Goal: Navigation & Orientation: Find specific page/section

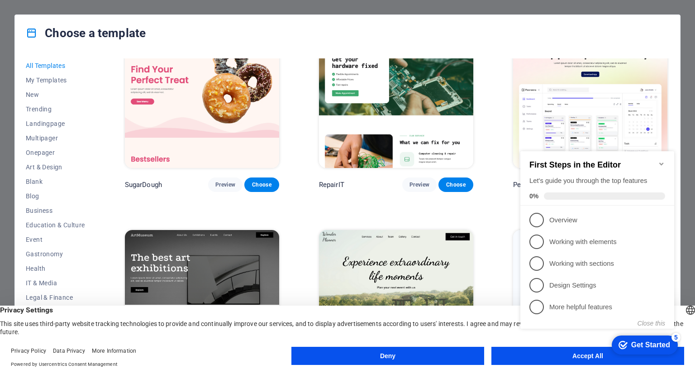
scroll to position [34, 0]
click at [54, 123] on span "Landingpage" at bounding box center [55, 123] width 59 height 7
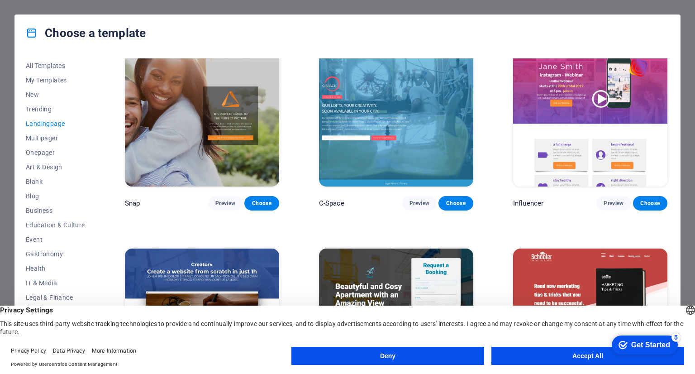
scroll to position [830, 0]
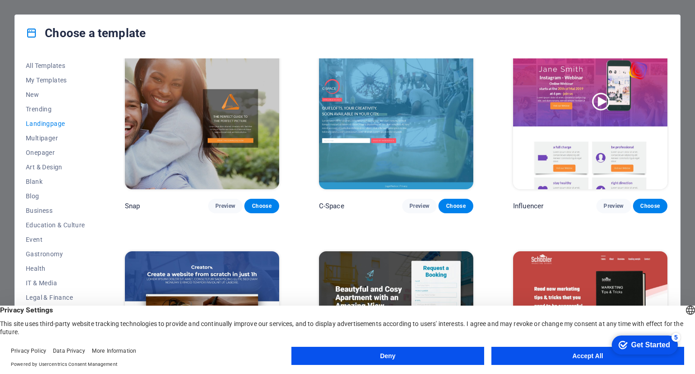
click at [641, 346] on div "Get Started" at bounding box center [650, 345] width 39 height 8
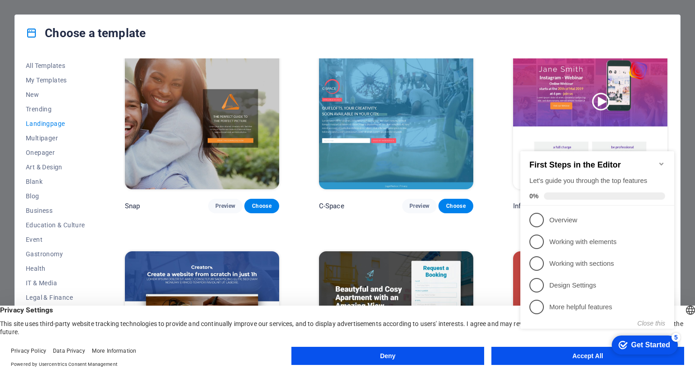
click at [657, 345] on div "Get Started" at bounding box center [650, 345] width 39 height 8
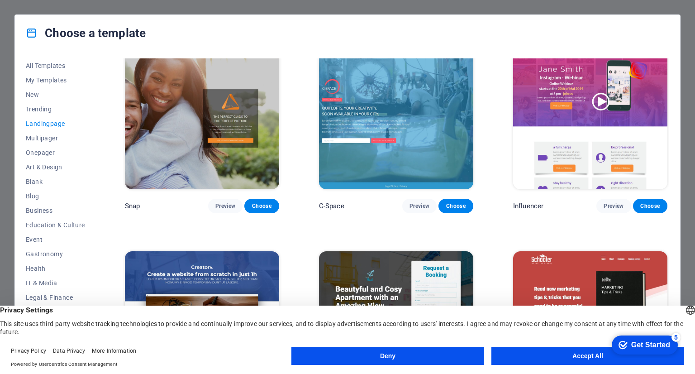
click at [530, 356] on button "Accept All" at bounding box center [587, 356] width 193 height 18
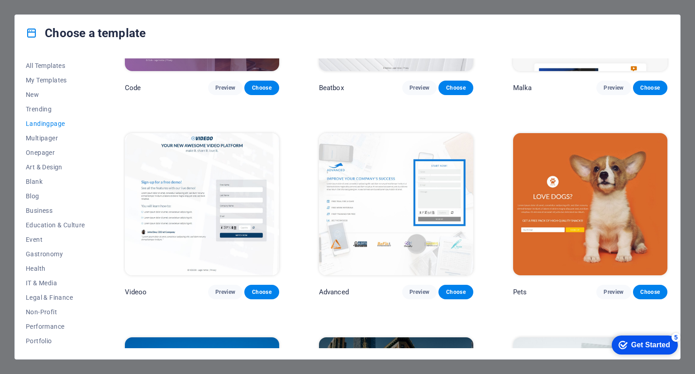
scroll to position [0, 0]
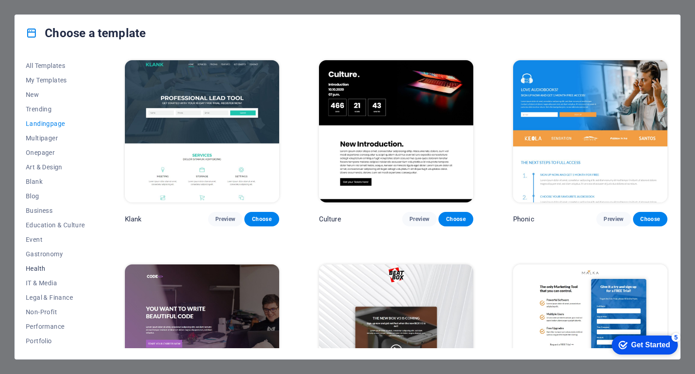
click at [44, 267] on span "Health" at bounding box center [55, 268] width 59 height 7
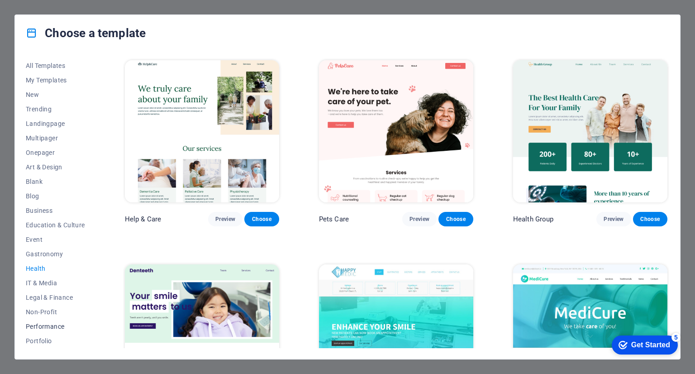
scroll to position [72, 0]
click at [47, 296] on span "Sports & Beauty" at bounding box center [55, 297] width 59 height 7
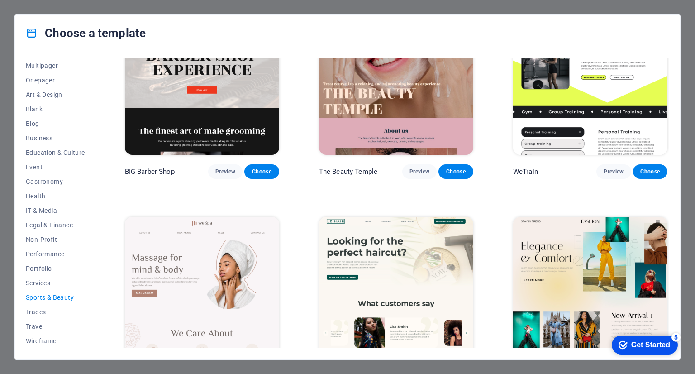
scroll to position [0, 0]
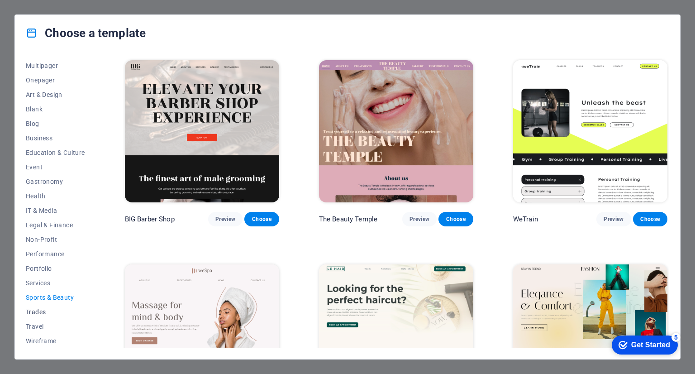
click at [43, 309] on span "Trades" at bounding box center [55, 311] width 59 height 7
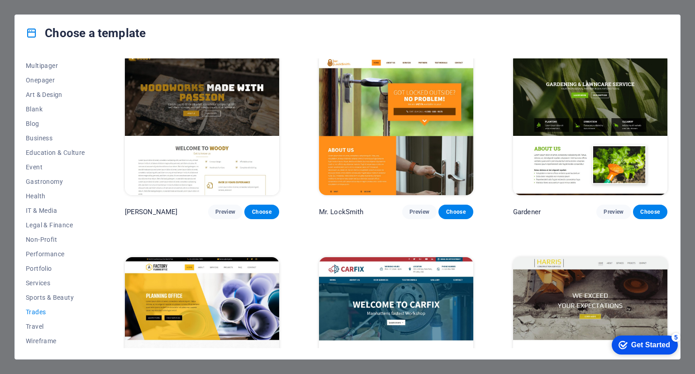
scroll to position [284, 0]
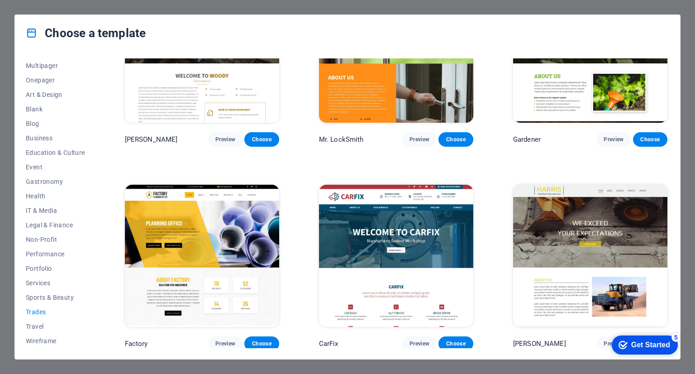
click at [612, 248] on img at bounding box center [590, 256] width 154 height 142
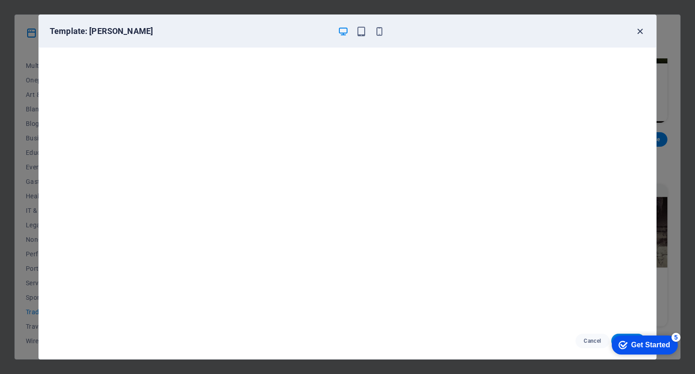
click at [642, 33] on icon "button" at bounding box center [640, 31] width 10 height 10
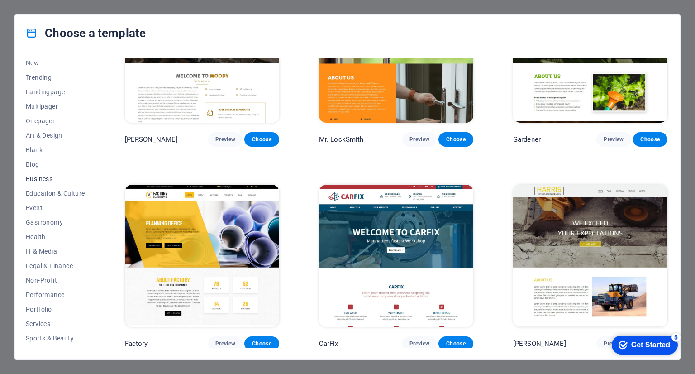
scroll to position [31, 0]
click at [36, 181] on span "Business" at bounding box center [55, 179] width 59 height 7
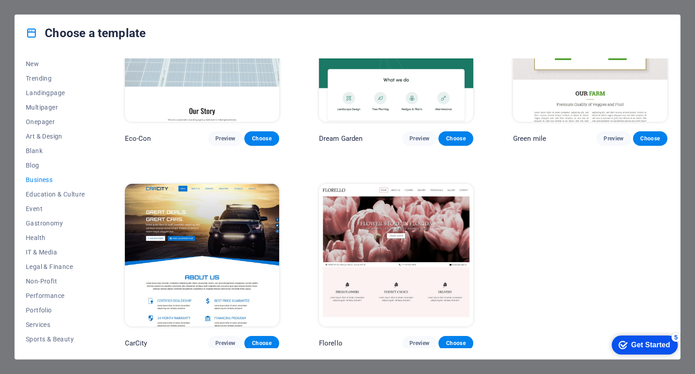
scroll to position [0, 0]
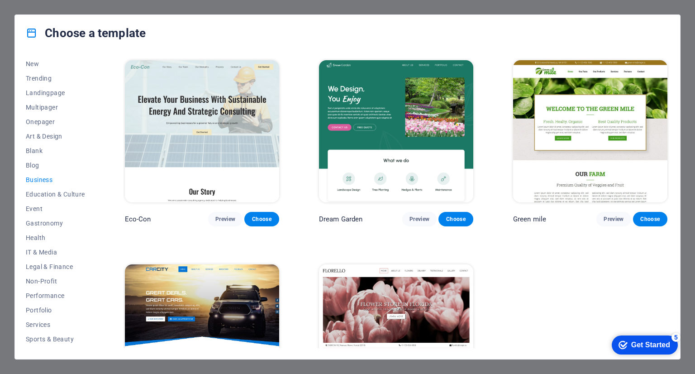
click at [566, 136] on img at bounding box center [590, 131] width 154 height 142
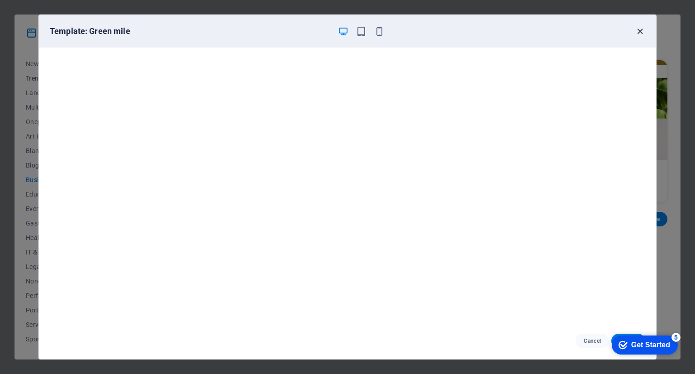
click at [641, 28] on icon "button" at bounding box center [640, 31] width 10 height 10
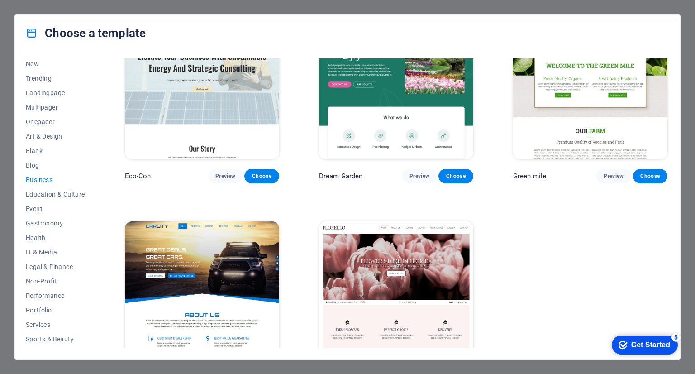
scroll to position [81, 0]
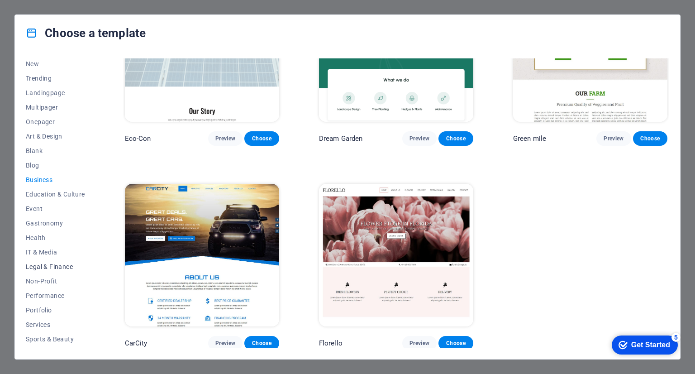
click at [46, 271] on button "Legal & Finance" at bounding box center [55, 266] width 59 height 14
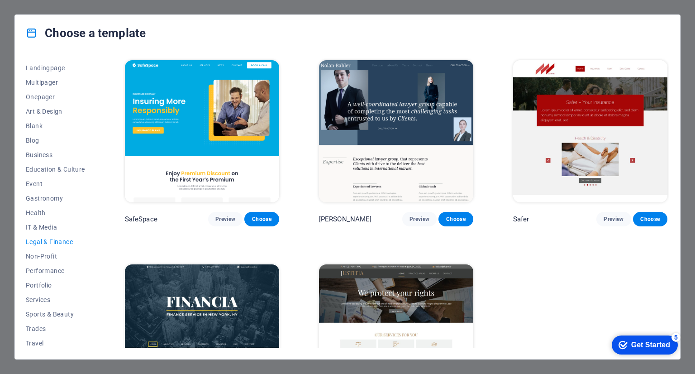
scroll to position [56, 0]
click at [34, 269] on span "Performance" at bounding box center [55, 269] width 59 height 7
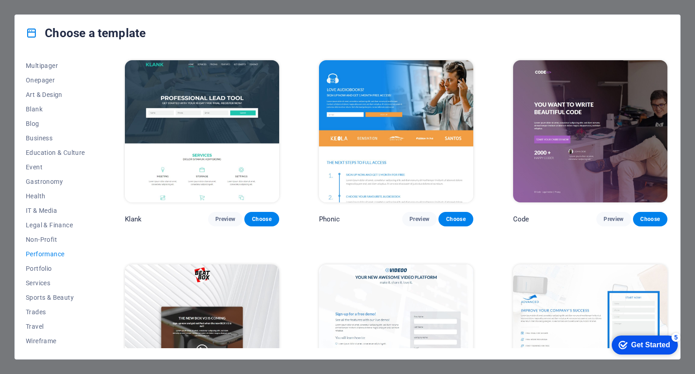
scroll to position [72, 0]
click at [42, 267] on span "Portfolio" at bounding box center [55, 268] width 59 height 7
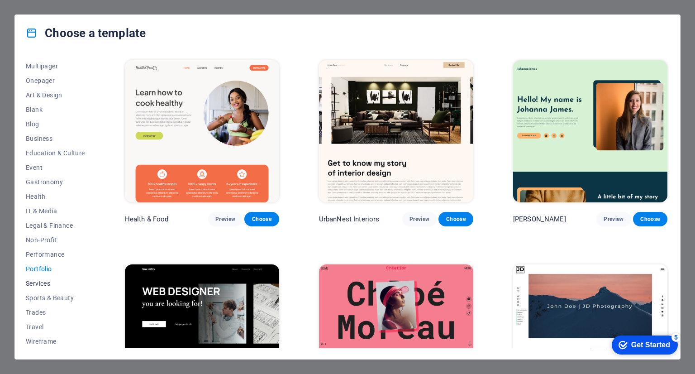
click at [42, 287] on button "Services" at bounding box center [55, 283] width 59 height 14
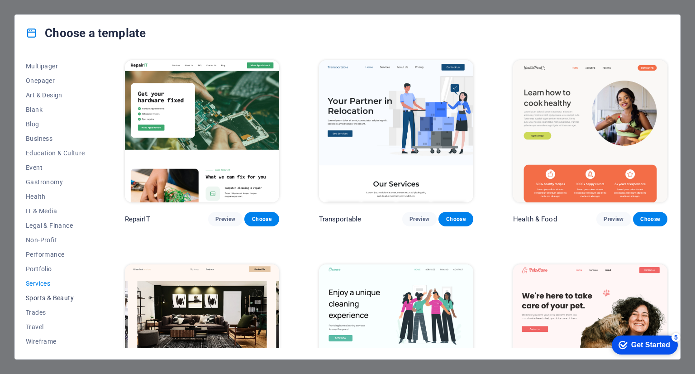
click at [51, 297] on span "Sports & Beauty" at bounding box center [55, 297] width 59 height 7
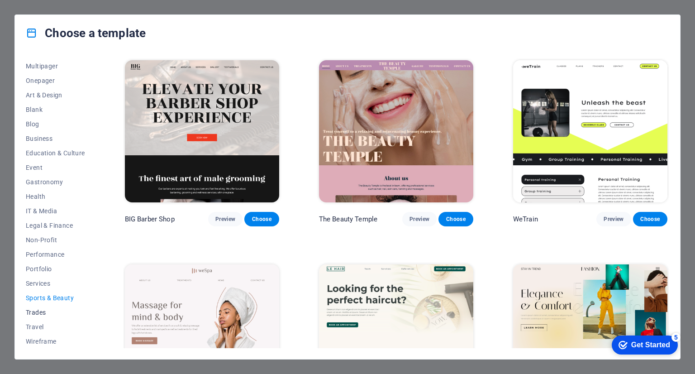
click at [39, 313] on span "Trades" at bounding box center [55, 312] width 59 height 7
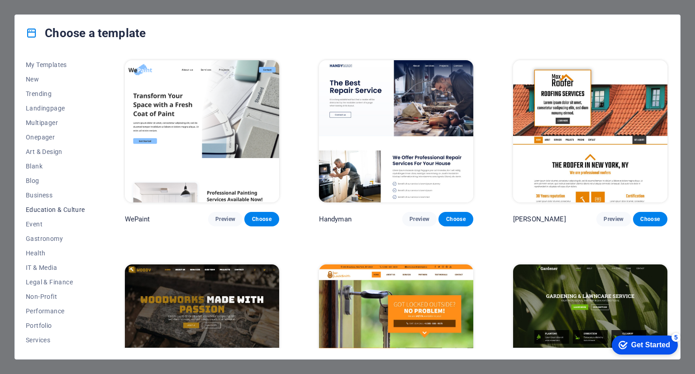
scroll to position [0, 0]
click at [41, 154] on span "Onepager" at bounding box center [55, 152] width 59 height 7
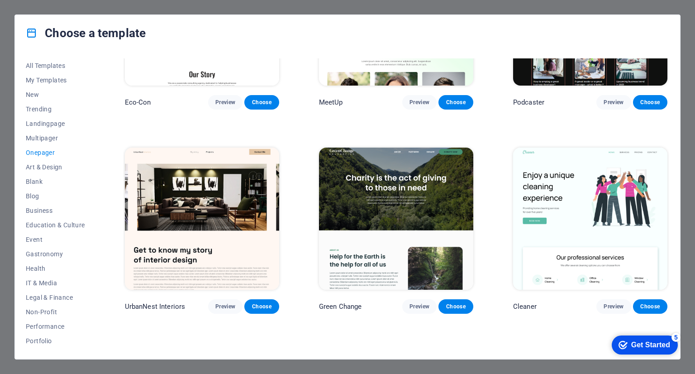
scroll to position [312, 0]
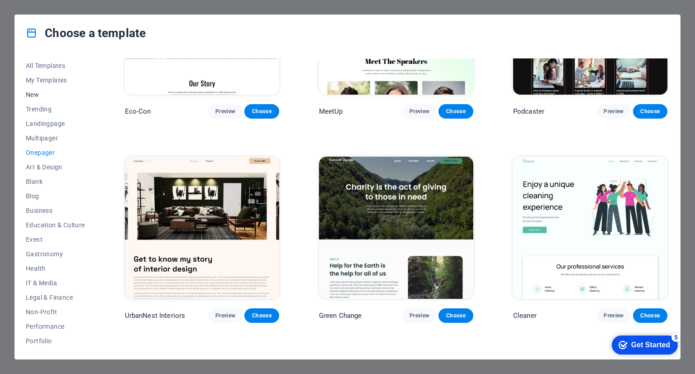
click at [34, 93] on span "New" at bounding box center [55, 94] width 59 height 7
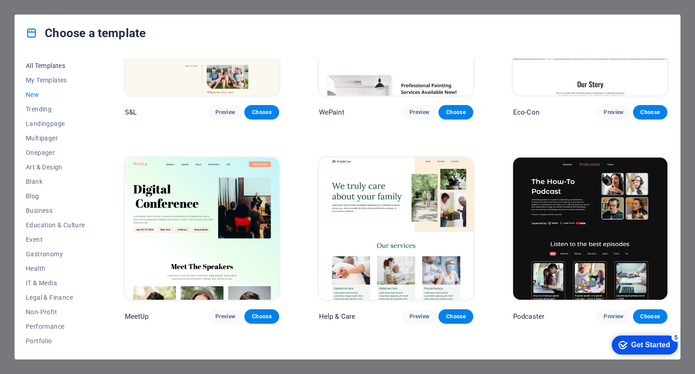
click at [60, 62] on span "All Templates" at bounding box center [55, 65] width 59 height 7
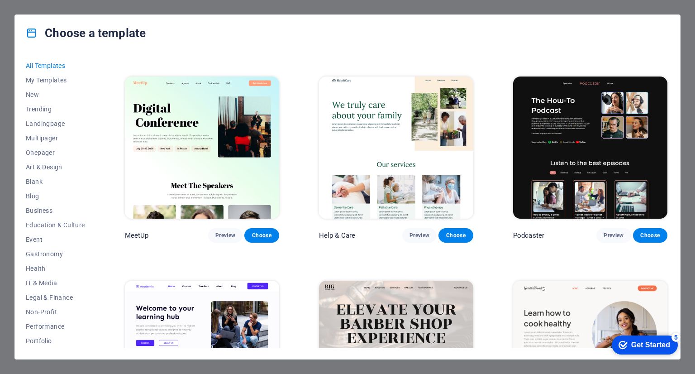
scroll to position [545, 0]
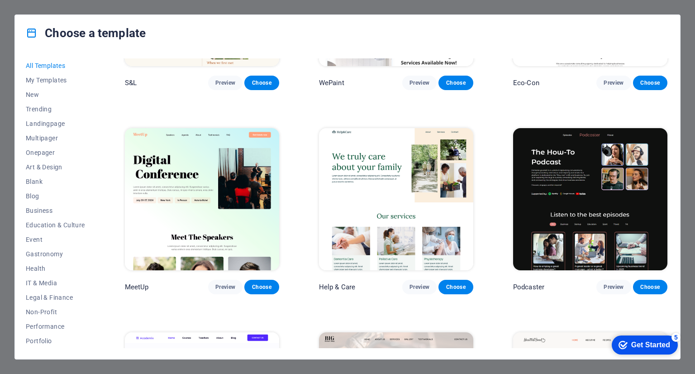
click at [170, 176] on img at bounding box center [202, 199] width 154 height 142
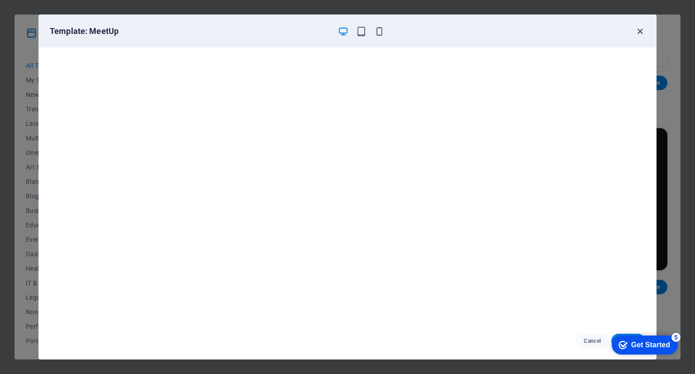
click at [638, 28] on icon "button" at bounding box center [640, 31] width 10 height 10
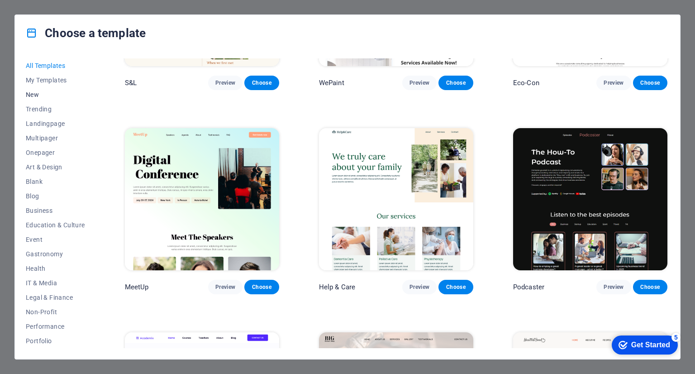
click at [38, 93] on span "New" at bounding box center [55, 94] width 59 height 7
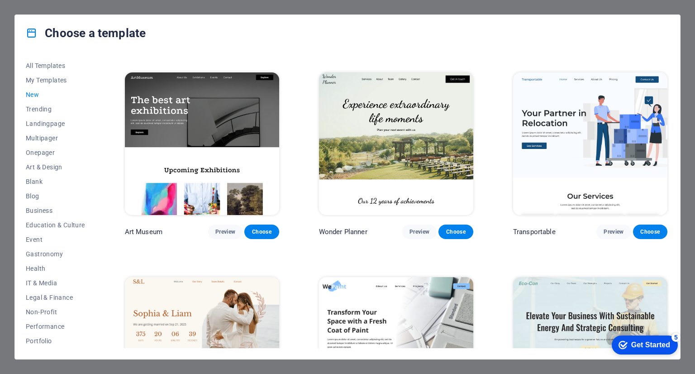
scroll to position [0, 0]
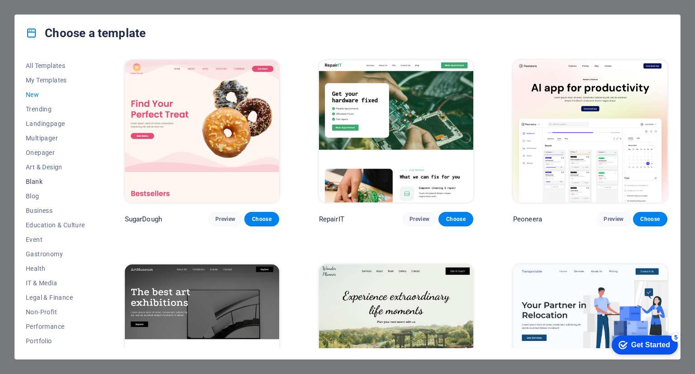
click at [30, 180] on span "Blank" at bounding box center [55, 181] width 59 height 7
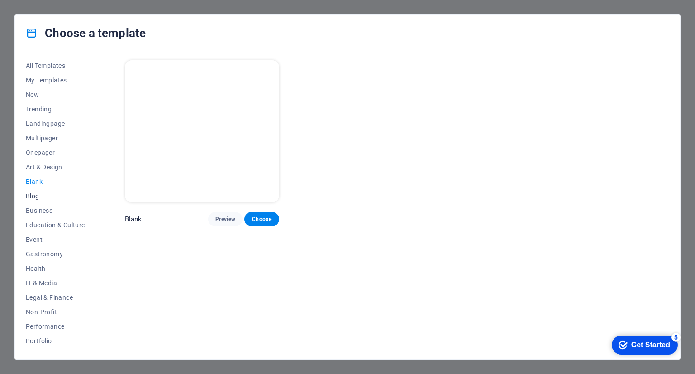
click at [34, 195] on span "Blog" at bounding box center [55, 195] width 59 height 7
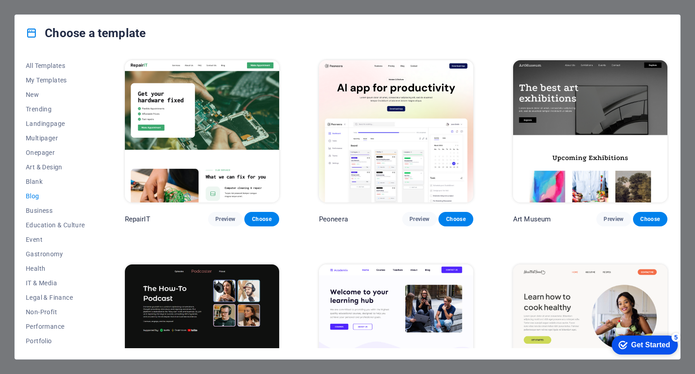
click at [346, 10] on div "Choose a template All Templates My Templates New Trending Landingpage Multipage…" at bounding box center [347, 187] width 695 height 374
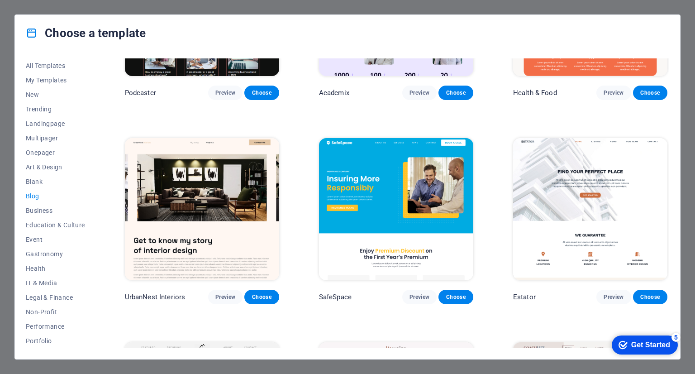
scroll to position [340, 0]
